Goal: Task Accomplishment & Management: Manage account settings

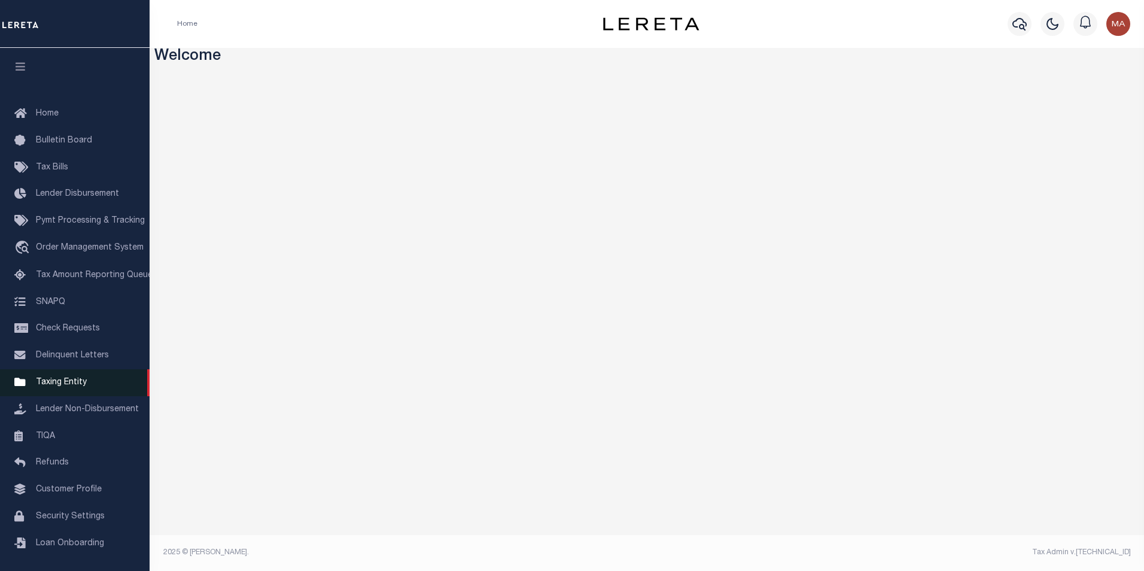
click at [61, 385] on span "Taxing Entity" at bounding box center [61, 382] width 51 height 8
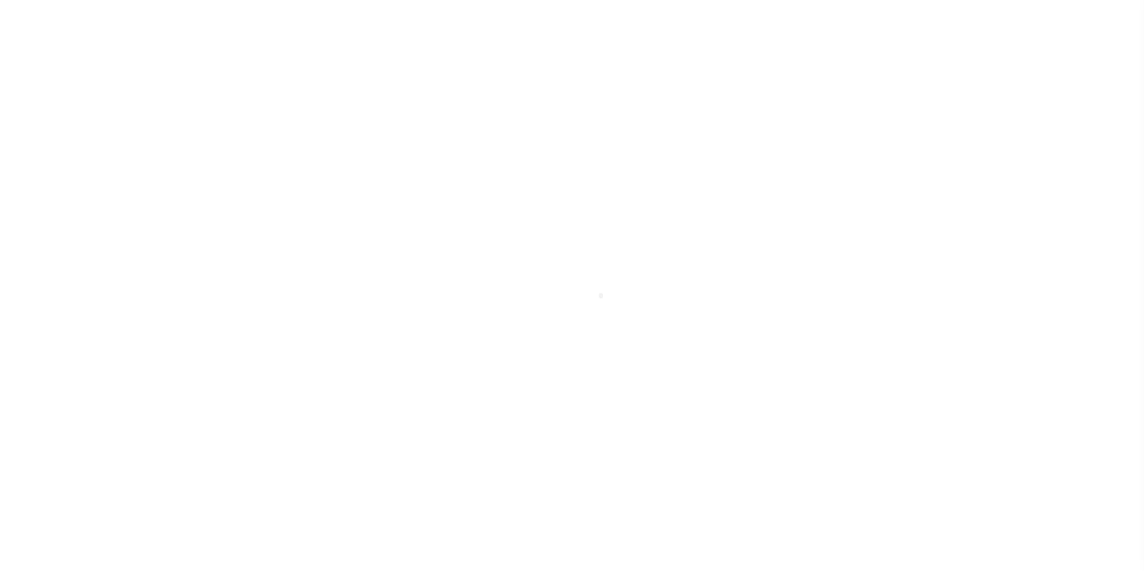
scroll to position [12, 0]
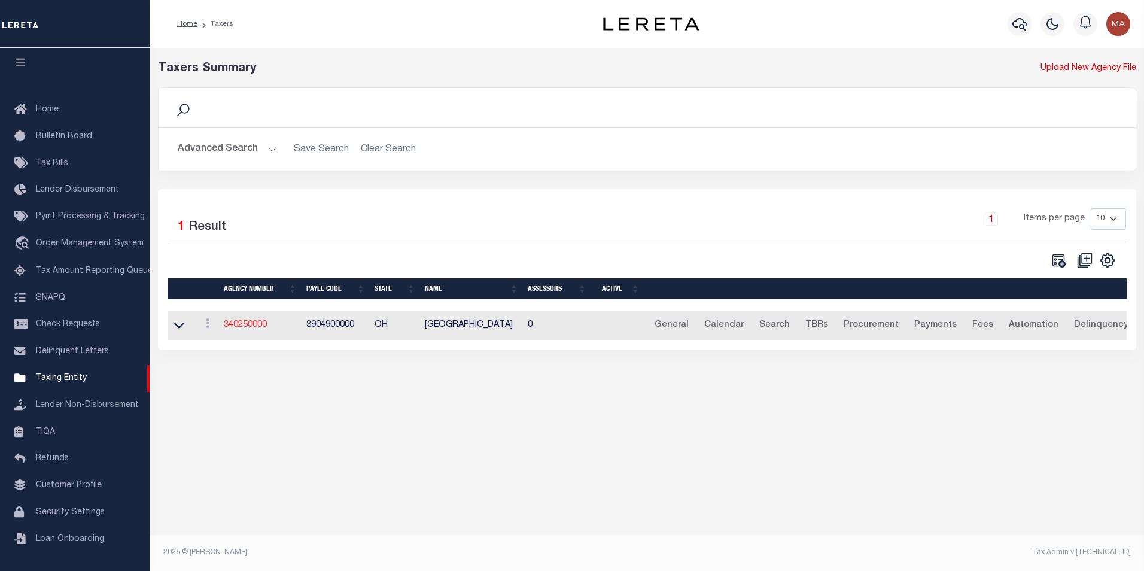
click at [248, 325] on link "340250000" at bounding box center [245, 325] width 43 height 8
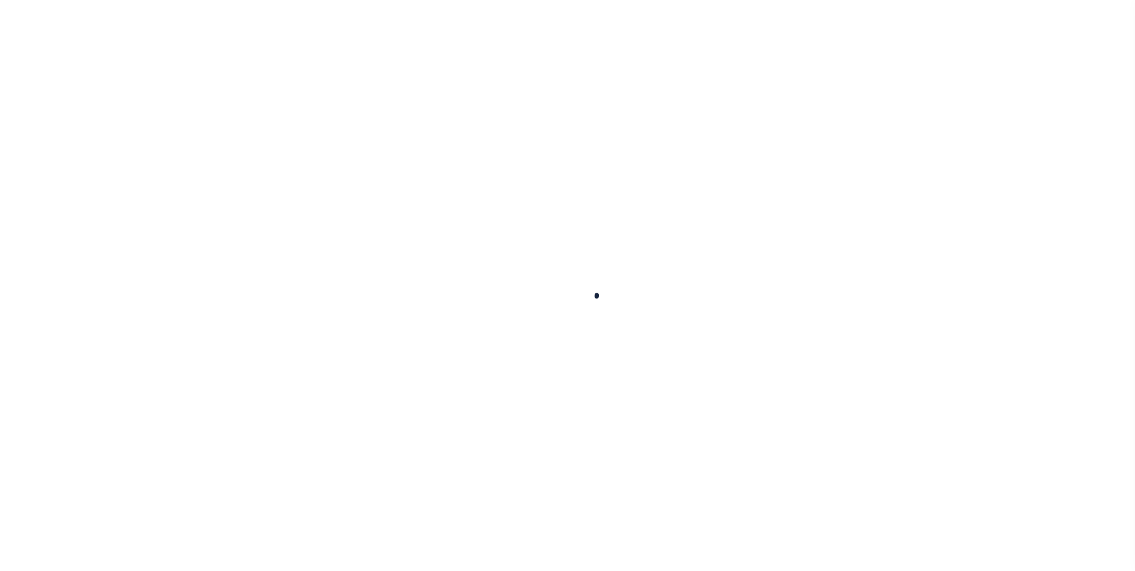
select select
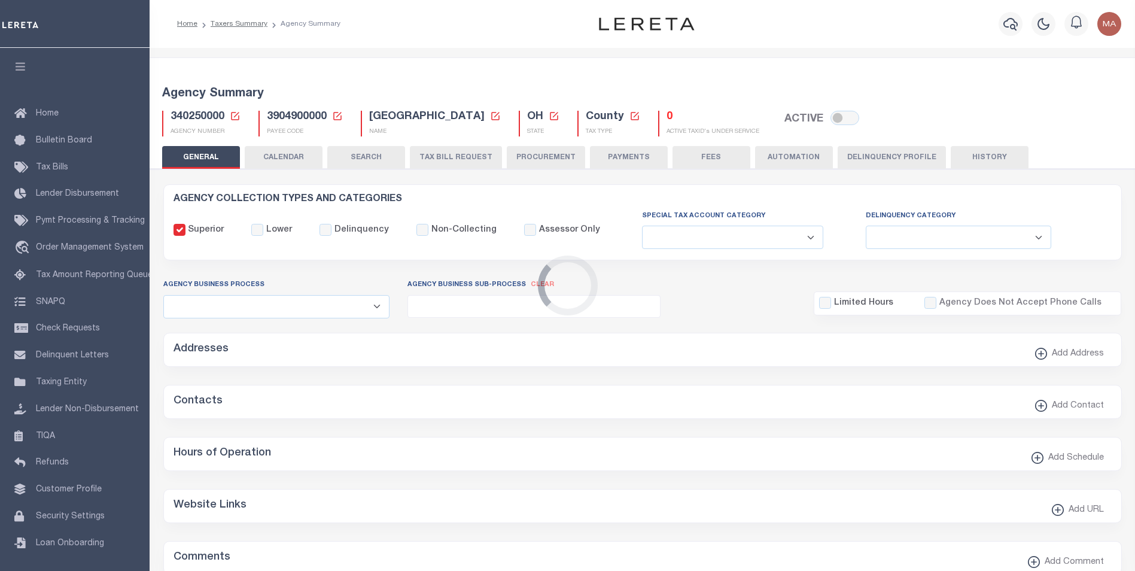
checkbox input "false"
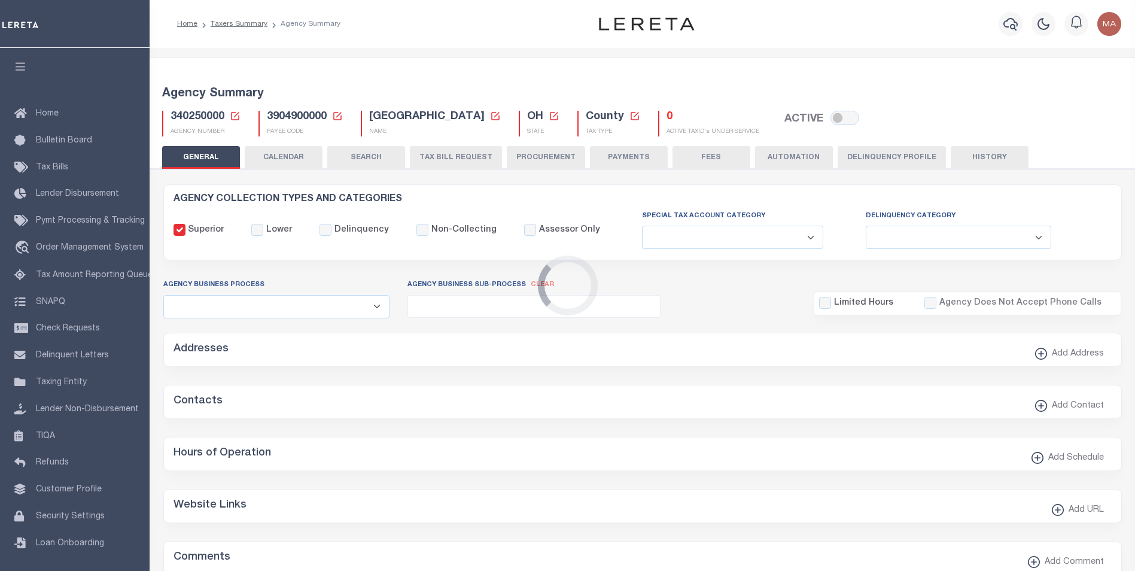
checkbox input "false"
type input "3904900000"
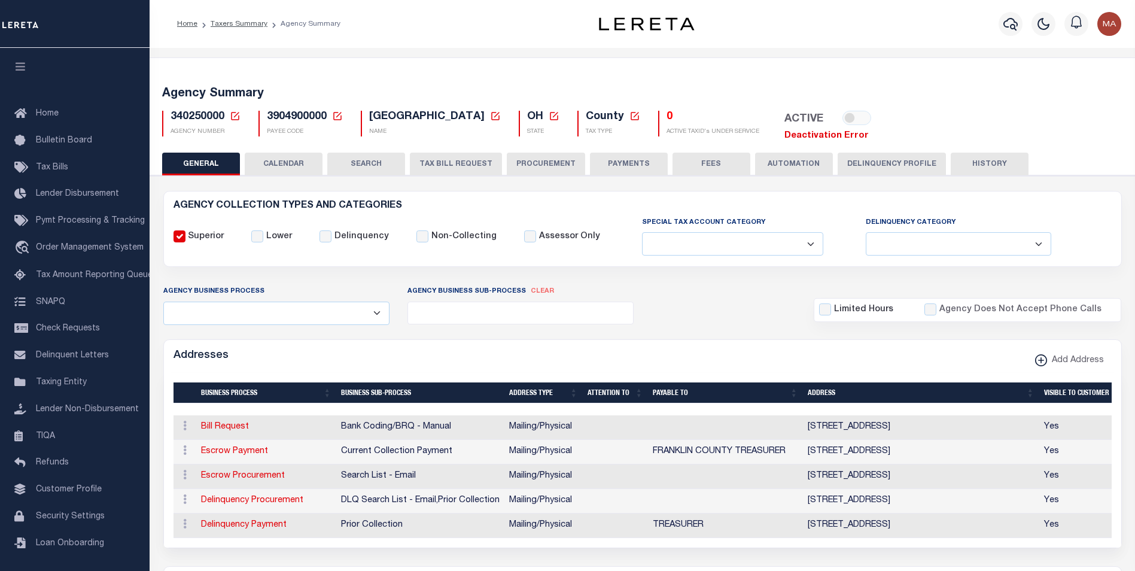
click at [803, 138] on link "Deactivation Error" at bounding box center [826, 135] width 84 height 9
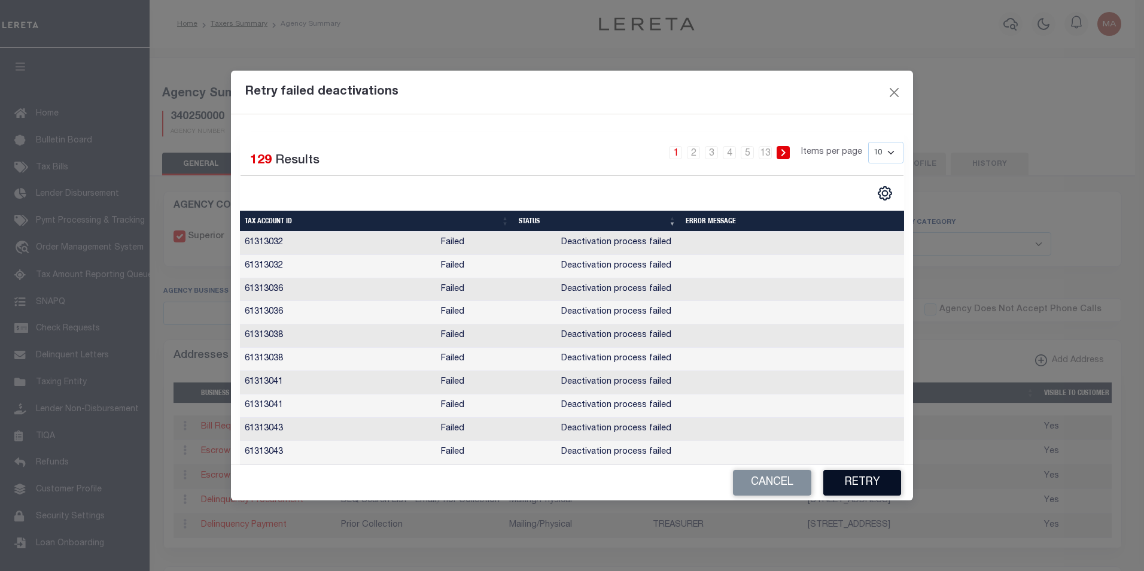
click at [861, 486] on button "Retry" at bounding box center [862, 483] width 78 height 26
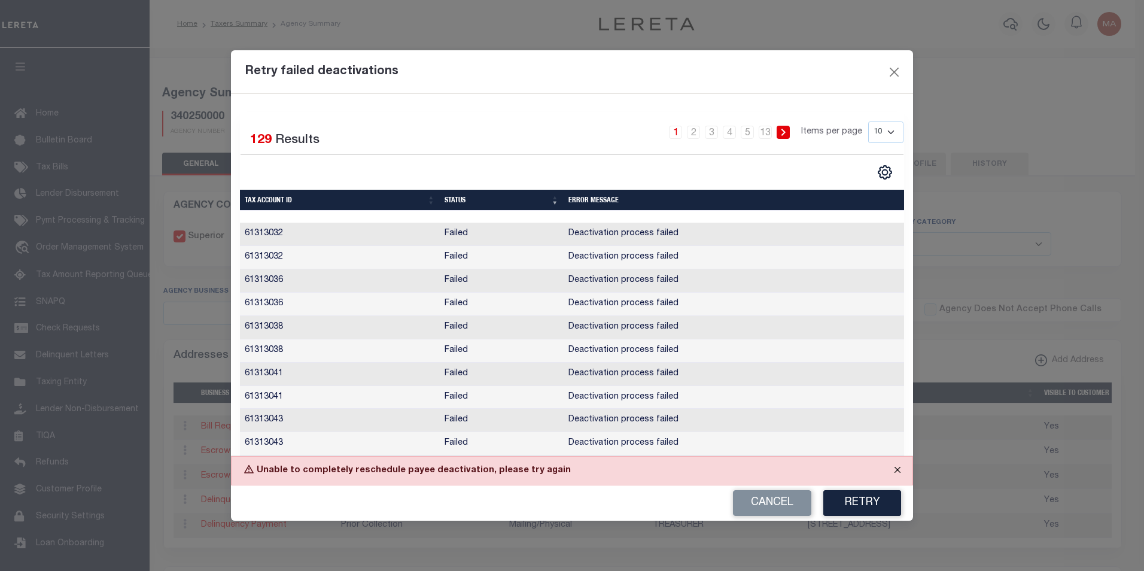
click at [896, 473] on button "Close" at bounding box center [898, 470] width 30 height 26
